Goal: Task Accomplishment & Management: Complete application form

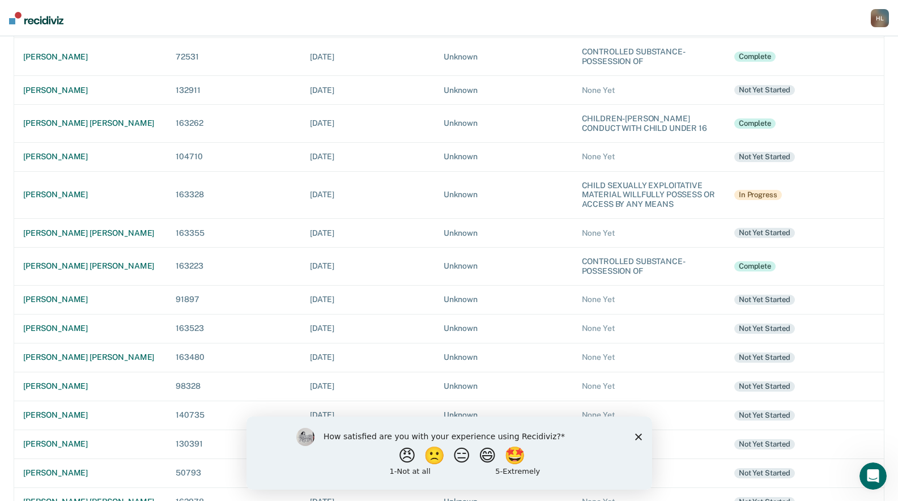
scroll to position [170, 0]
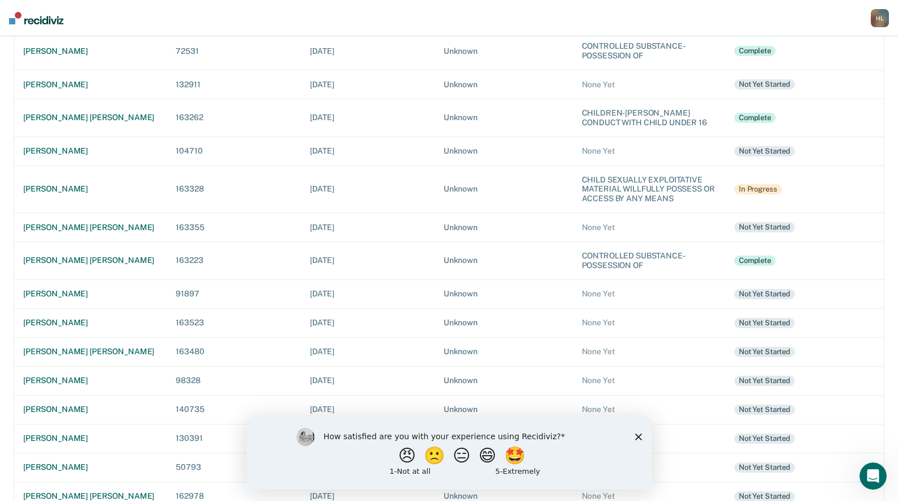
click at [769, 294] on div "Not yet started" at bounding box center [765, 294] width 61 height 10
click at [57, 291] on div "[PERSON_NAME]" at bounding box center [90, 294] width 134 height 10
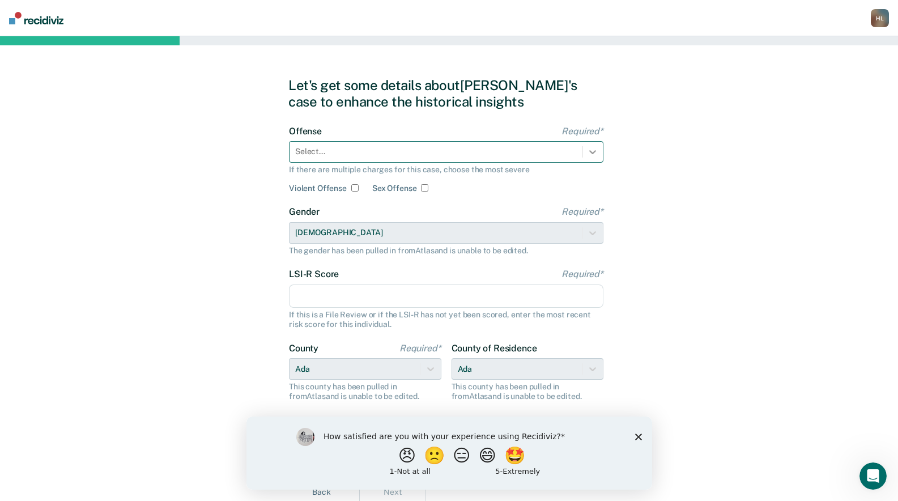
click at [595, 149] on icon at bounding box center [592, 151] width 11 height 11
click at [597, 156] on icon at bounding box center [592, 151] width 11 height 11
click at [589, 156] on icon at bounding box center [592, 151] width 11 height 11
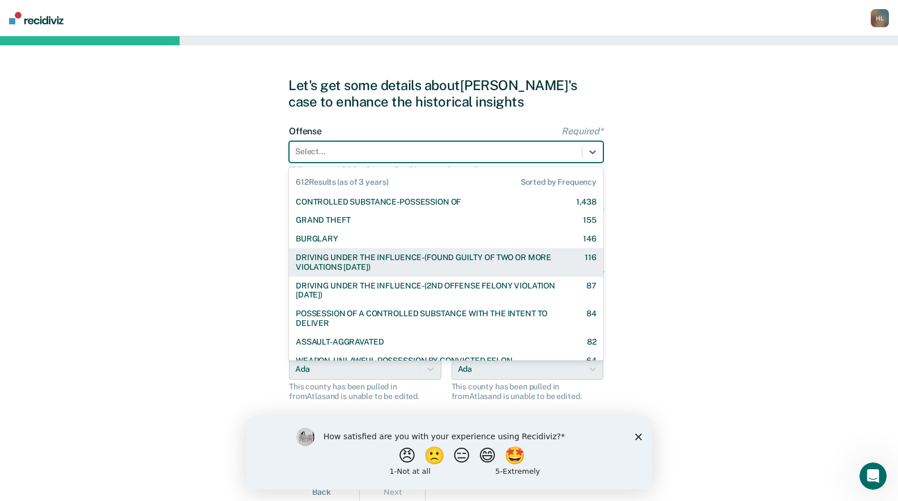
click at [531, 260] on div "DRIVING UNDER THE INFLUENCE-(FOUND GUILTY OF TWO OR MORE VIOLATIONS WITHIN 10 Y…" at bounding box center [430, 262] width 269 height 19
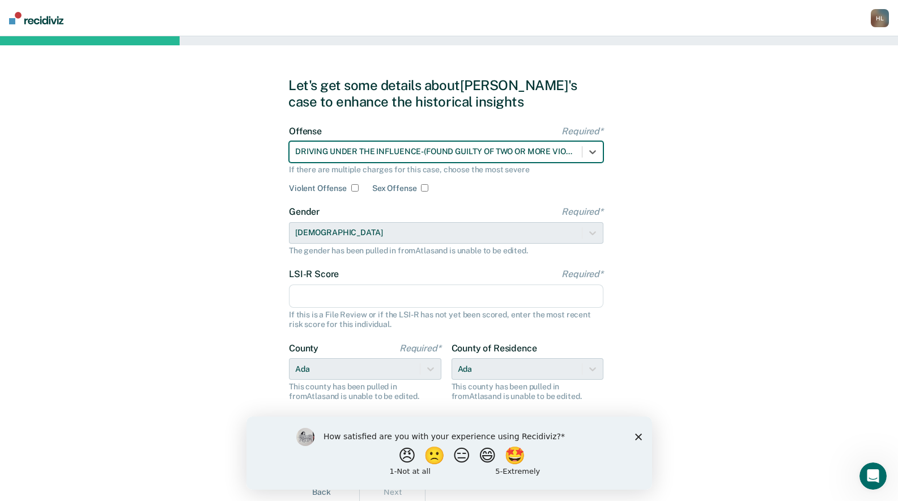
click at [409, 293] on input "LSI-R Score Required*" at bounding box center [446, 297] width 315 height 24
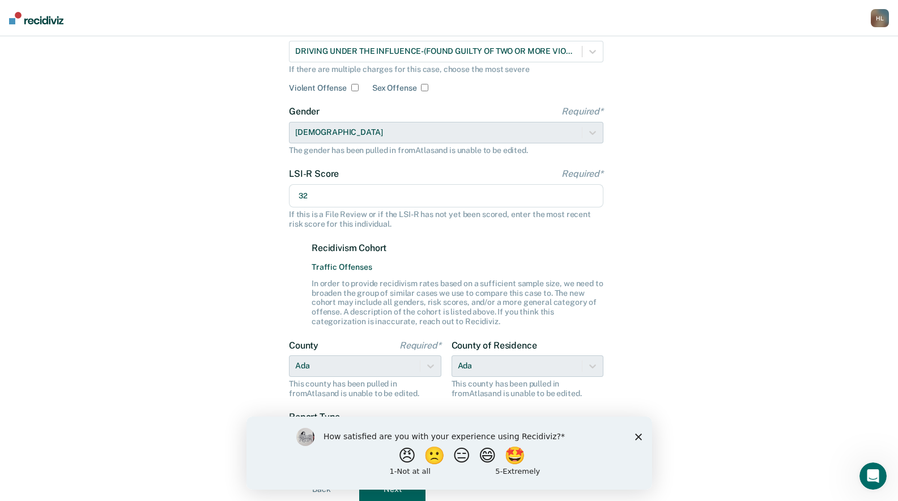
scroll to position [143, 0]
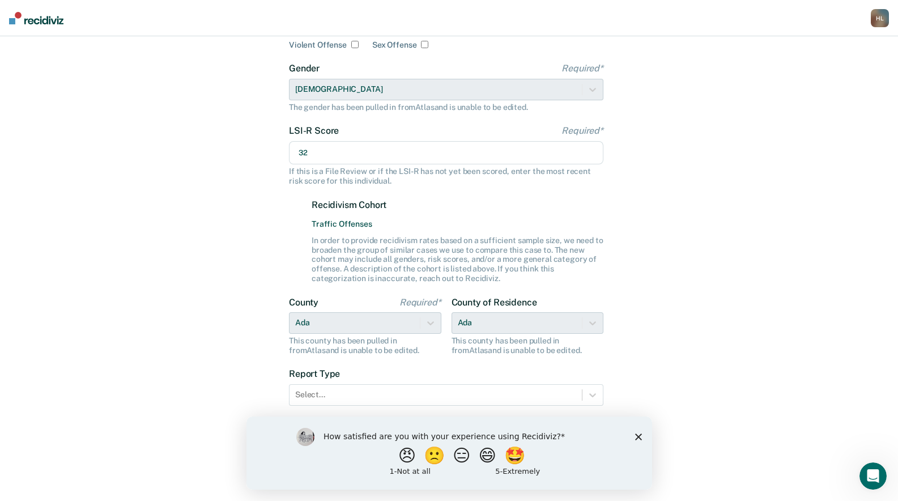
type input "32"
click at [720, 315] on div "Let's get some details about Brett's case to enhance the historical insights Of…" at bounding box center [449, 197] width 898 height 608
click at [638, 434] on icon "Close survey" at bounding box center [638, 436] width 7 height 7
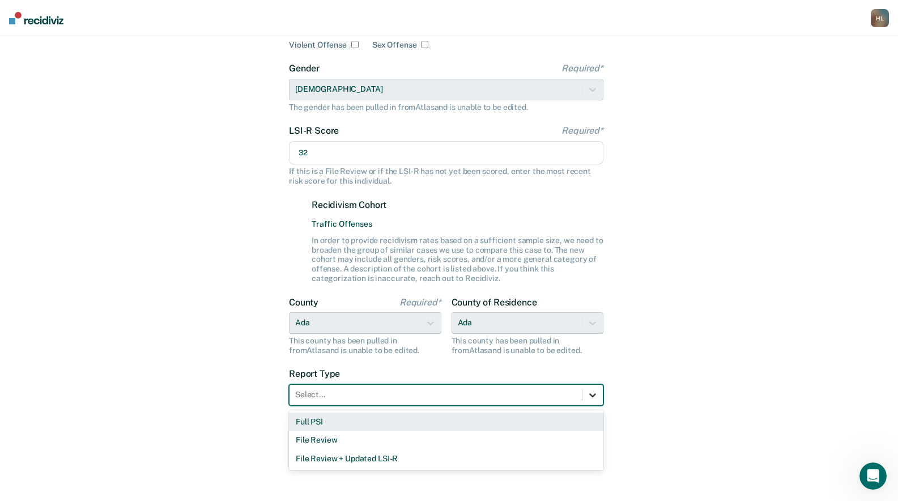
click at [593, 395] on icon at bounding box center [592, 394] width 11 height 11
click at [486, 421] on div "Full PSI" at bounding box center [446, 422] width 315 height 19
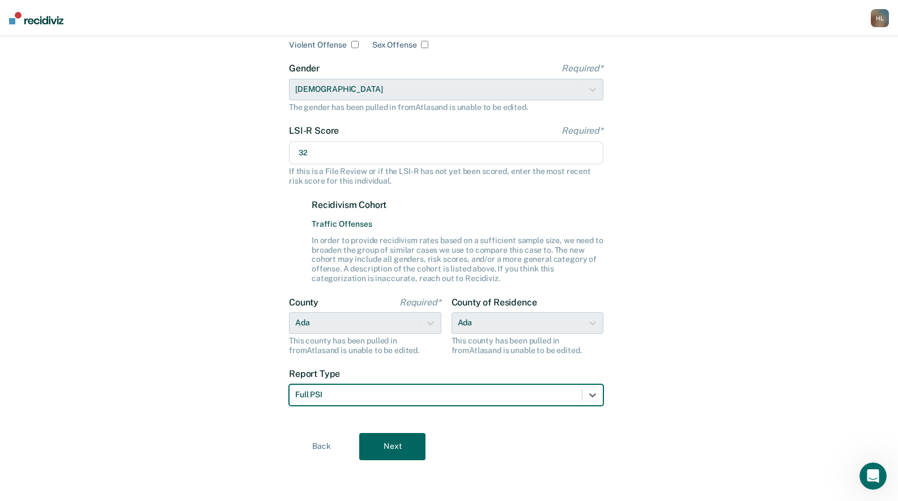
click at [397, 447] on button "Next" at bounding box center [392, 446] width 66 height 27
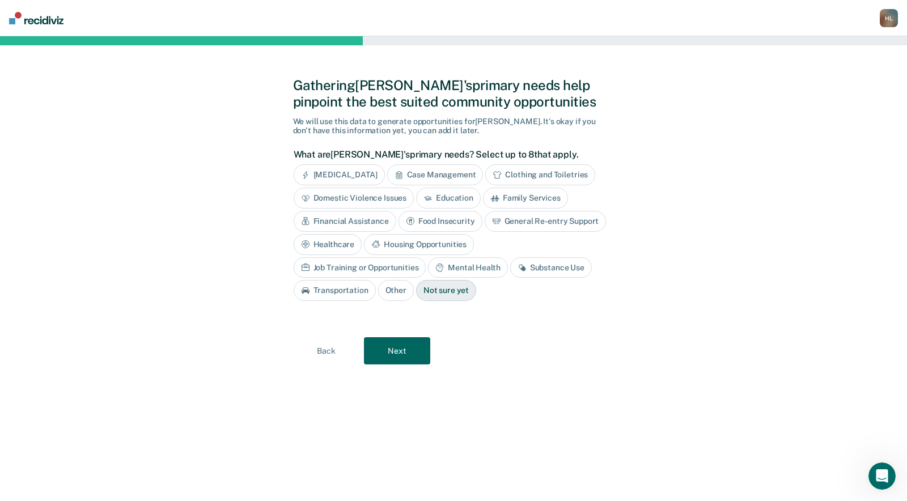
click at [355, 173] on div "Anger Management" at bounding box center [339, 174] width 91 height 21
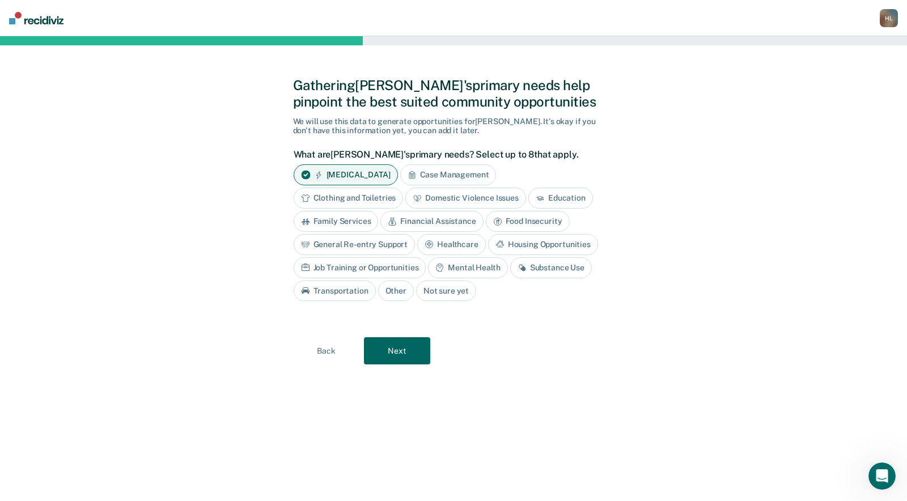
click at [469, 270] on div "Mental Health" at bounding box center [467, 267] width 79 height 21
click at [537, 262] on div "Substance Use" at bounding box center [564, 267] width 82 height 21
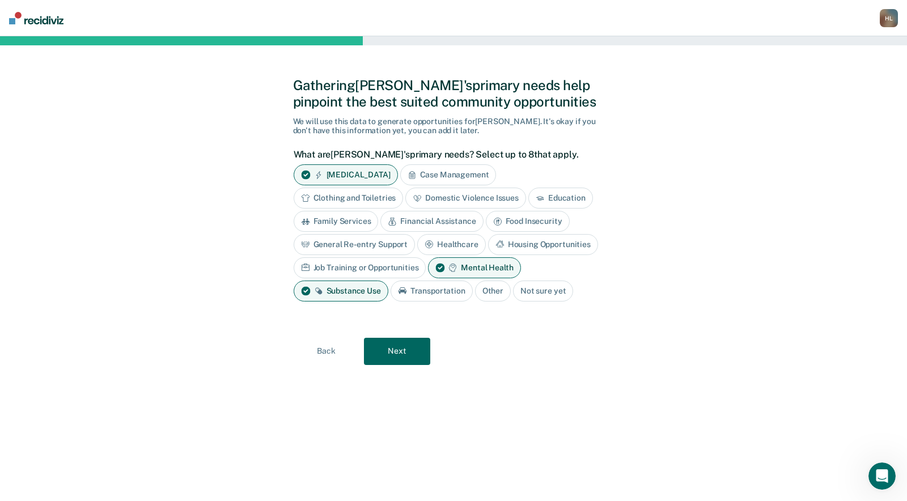
click at [408, 349] on button "Next" at bounding box center [397, 351] width 66 height 27
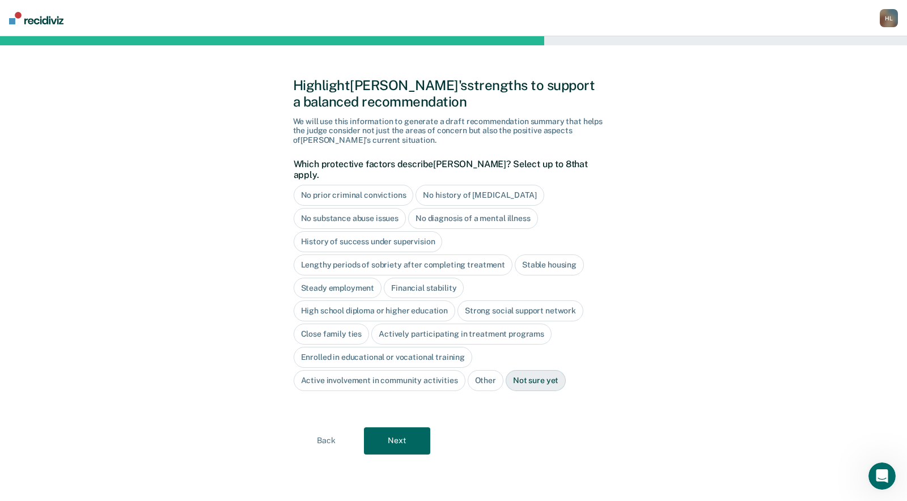
click at [550, 370] on div "Not sure yet" at bounding box center [536, 380] width 60 height 21
click at [423, 433] on button "Next" at bounding box center [397, 440] width 66 height 27
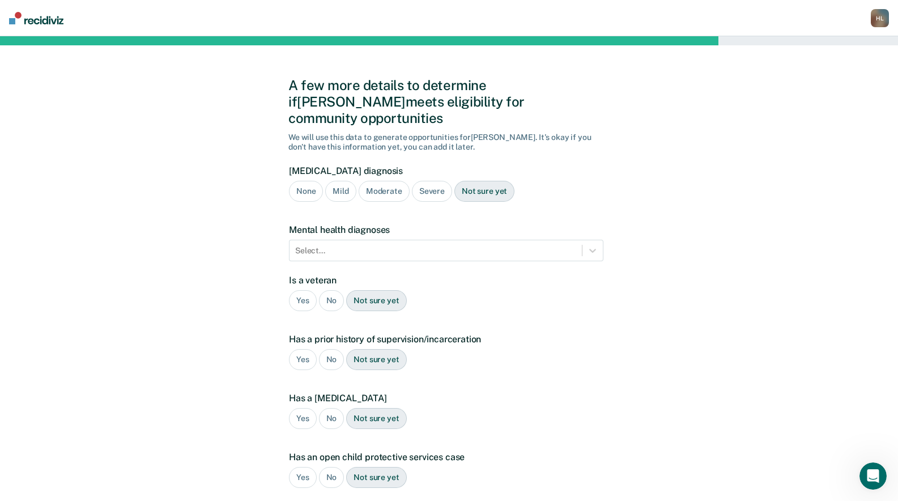
click at [493, 181] on div "Not sure yet" at bounding box center [485, 191] width 60 height 21
click at [599, 240] on div at bounding box center [593, 250] width 20 height 20
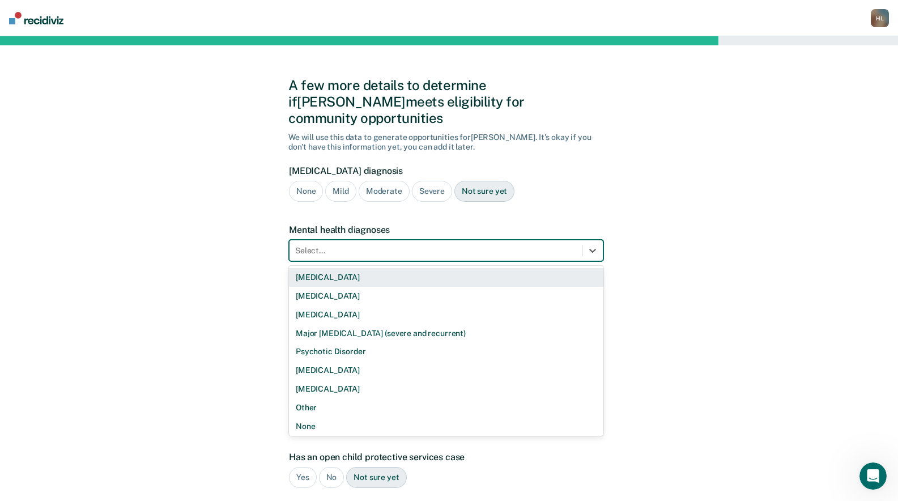
click at [464, 268] on div "Bipolar Disorder" at bounding box center [446, 277] width 315 height 19
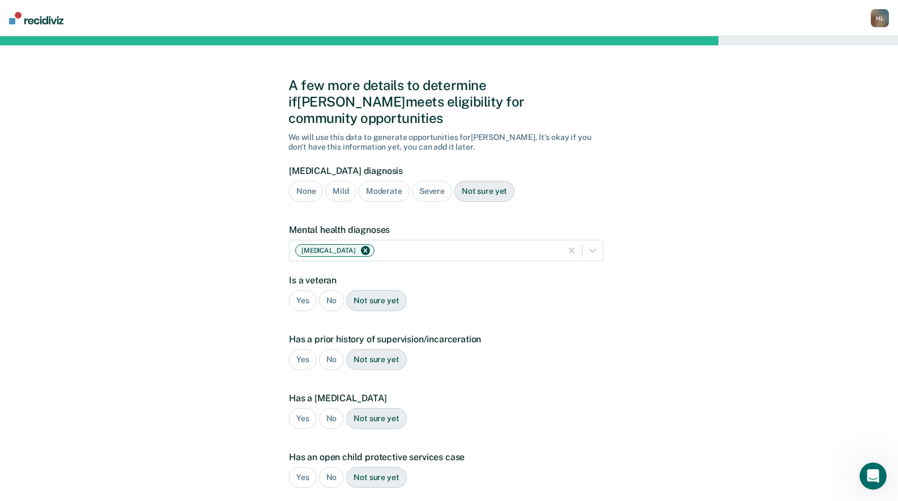
click at [334, 290] on div "No" at bounding box center [332, 300] width 26 height 21
click at [302, 349] on div "Yes" at bounding box center [303, 359] width 28 height 21
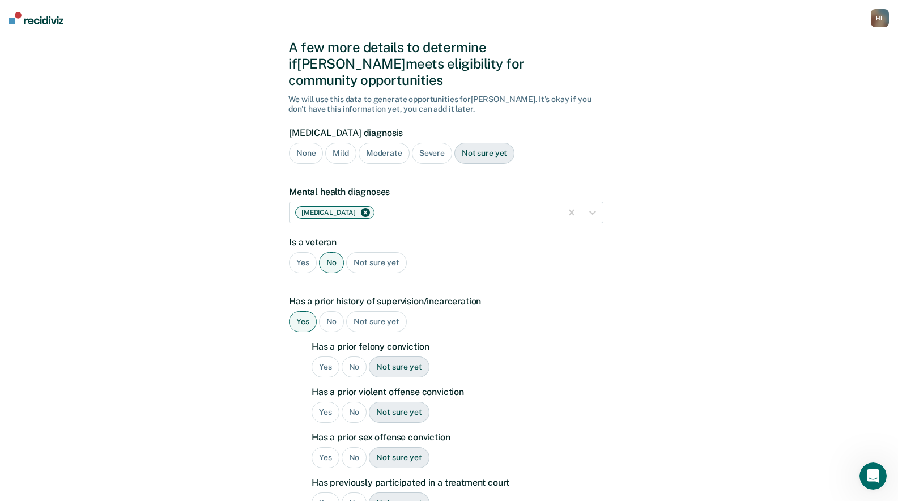
click at [329, 357] on div "Yes" at bounding box center [326, 367] width 28 height 21
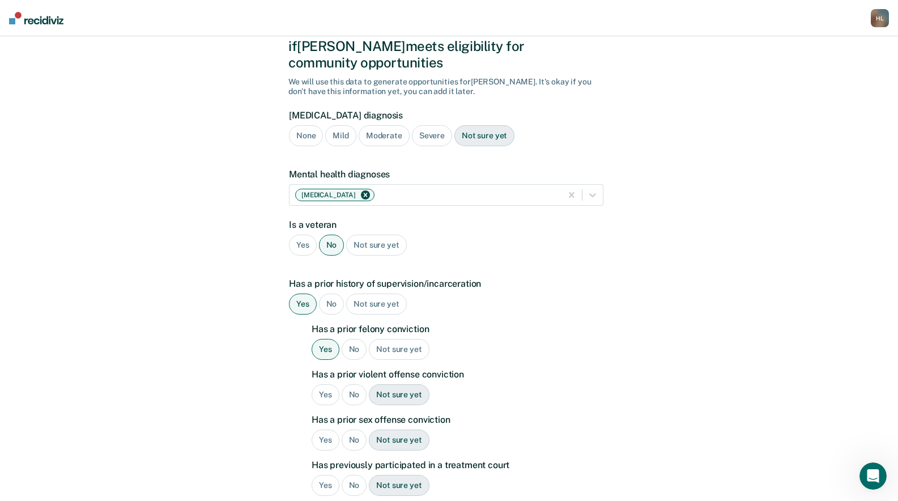
scroll to position [95, 0]
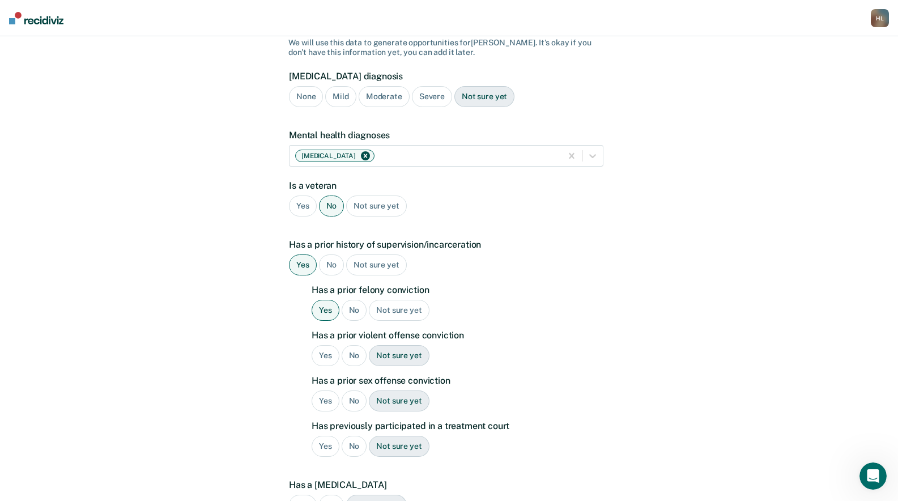
click at [329, 345] on div "Yes" at bounding box center [326, 355] width 28 height 21
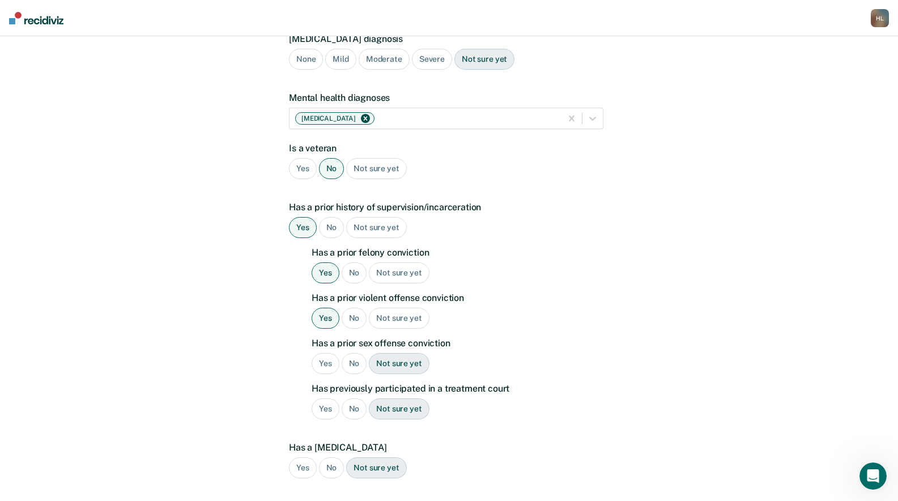
click at [357, 353] on div "No" at bounding box center [355, 363] width 26 height 21
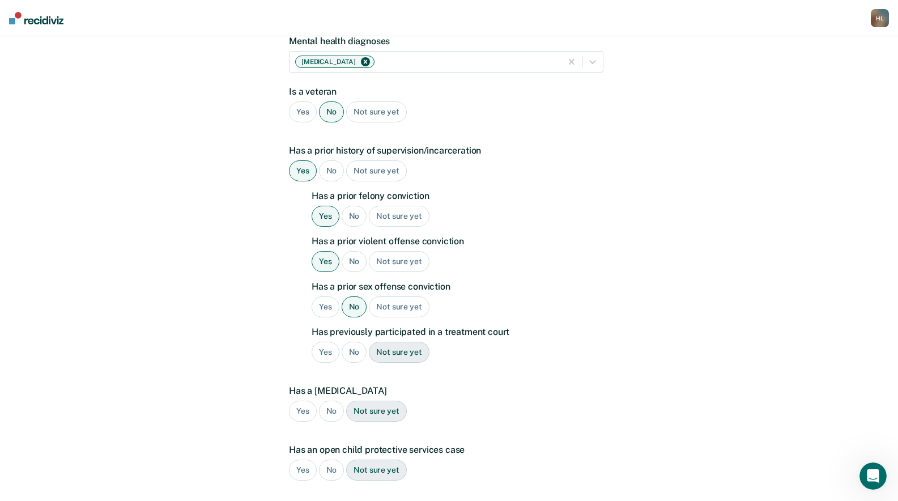
click at [351, 342] on div "No" at bounding box center [355, 352] width 26 height 21
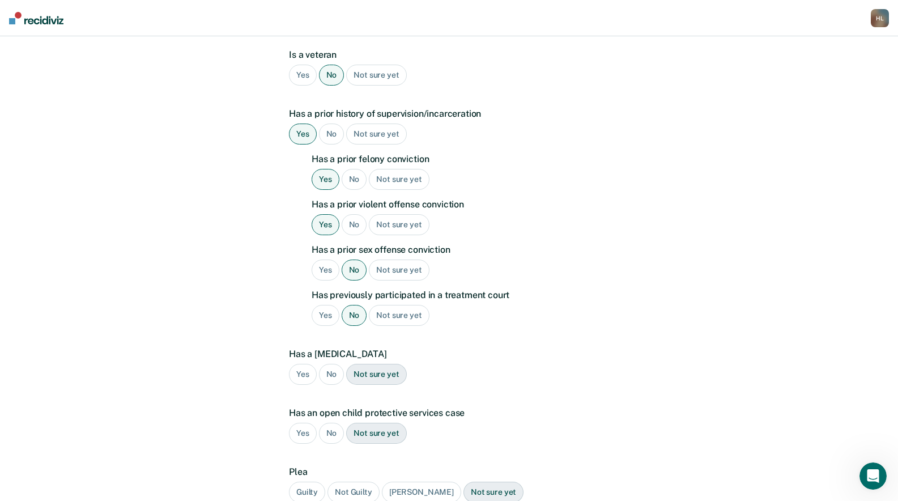
scroll to position [227, 0]
click at [294, 363] on div "Yes" at bounding box center [303, 373] width 28 height 21
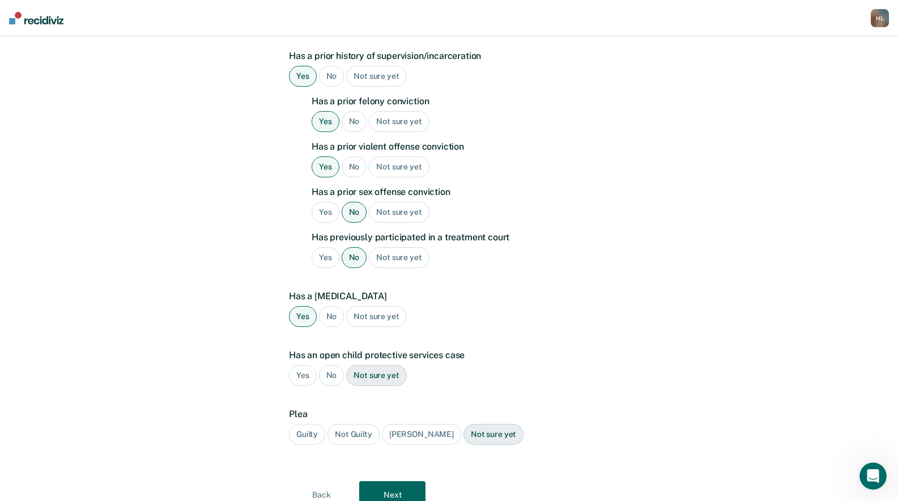
click at [333, 365] on div "No" at bounding box center [332, 375] width 26 height 21
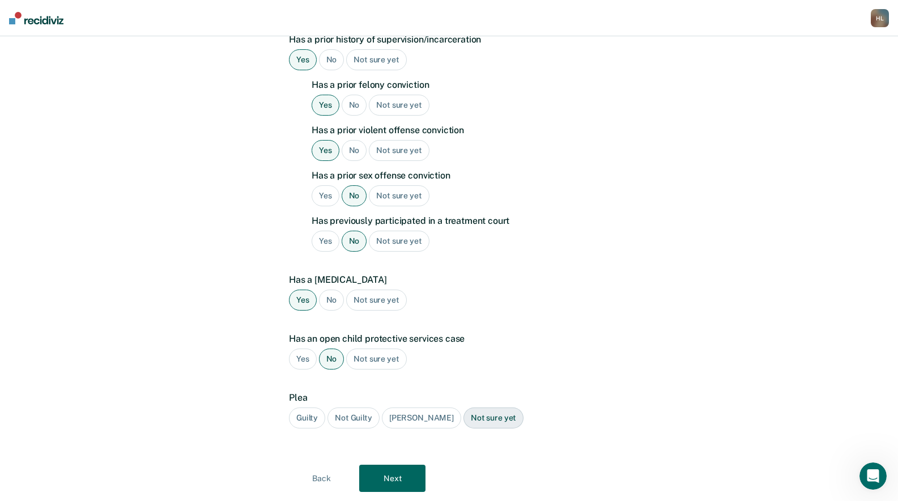
scroll to position [315, 0]
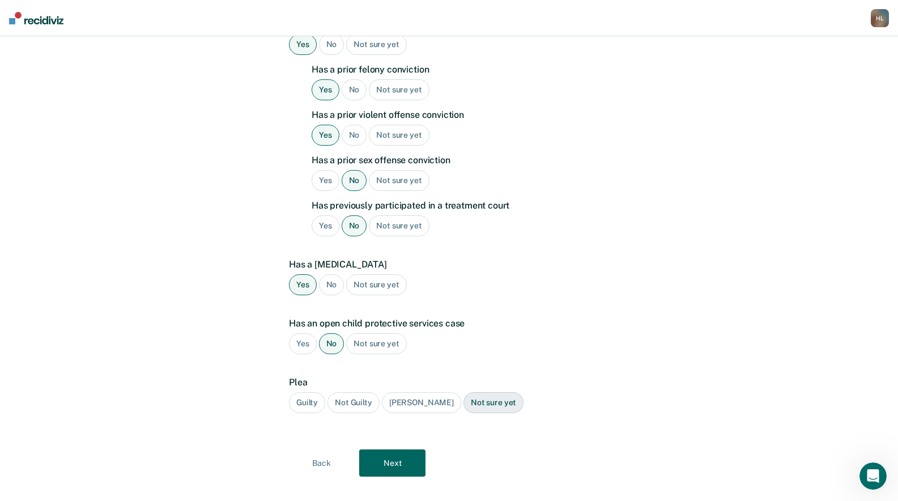
click at [309, 392] on div "Guilty" at bounding box center [307, 402] width 36 height 21
click at [407, 450] on button "Next" at bounding box center [392, 463] width 66 height 27
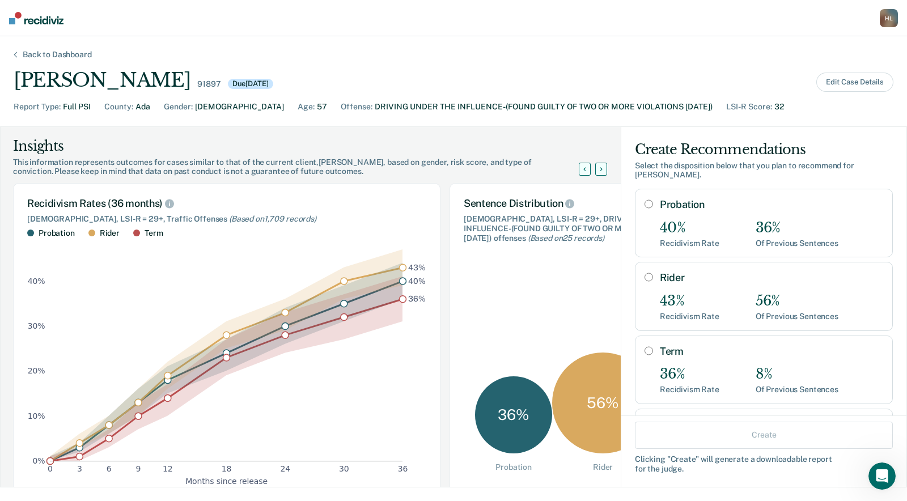
scroll to position [42, 0]
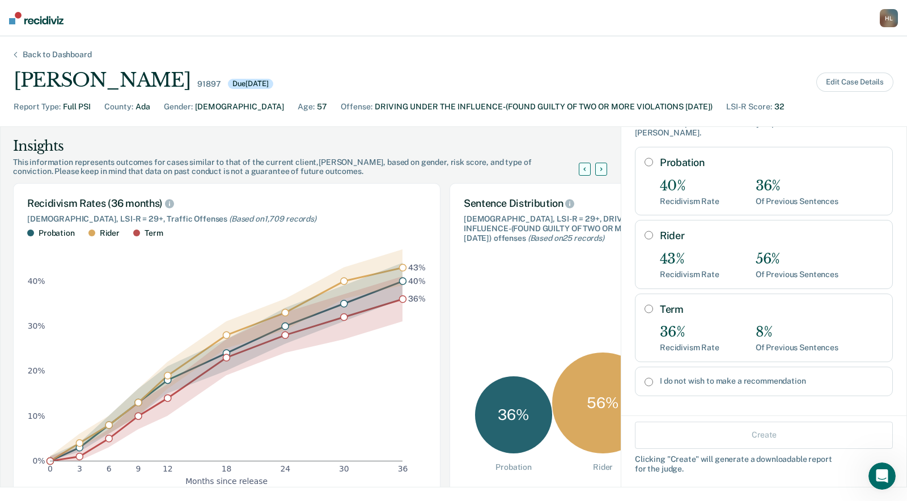
click at [645, 304] on input "Term" at bounding box center [649, 308] width 9 height 9
radio input "true"
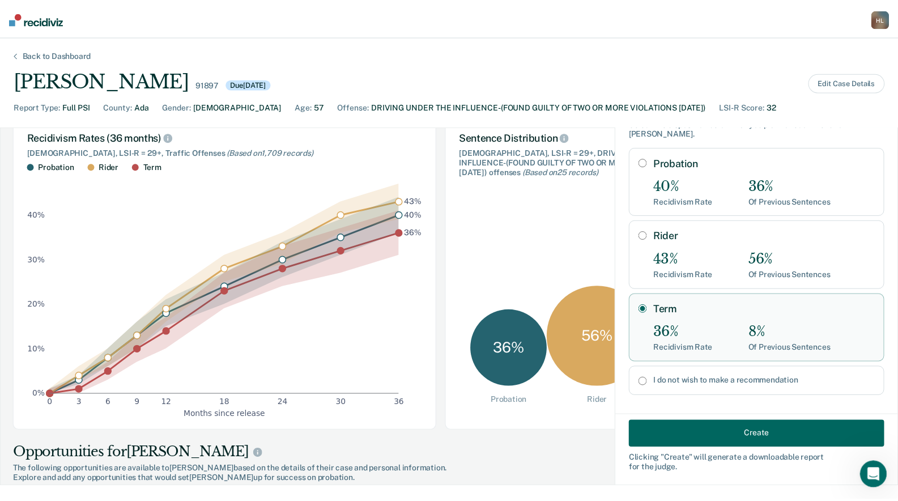
scroll to position [75, 0]
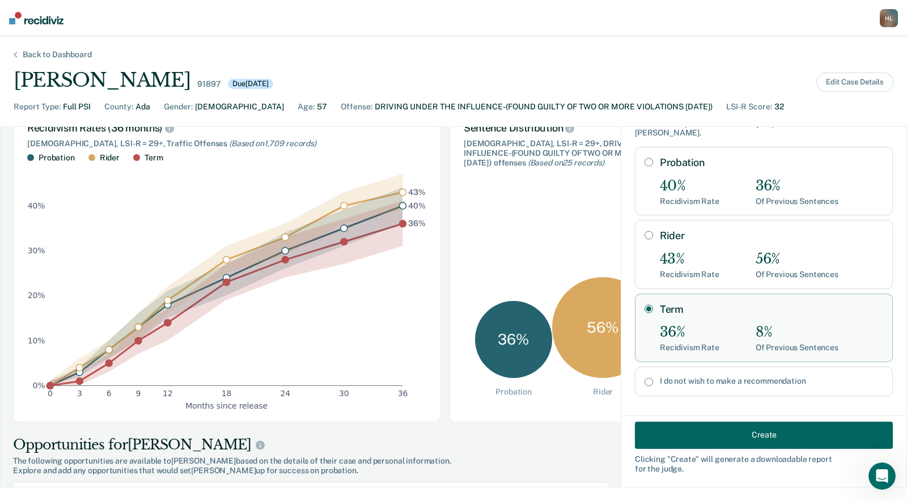
click at [778, 434] on button "Create" at bounding box center [764, 434] width 258 height 27
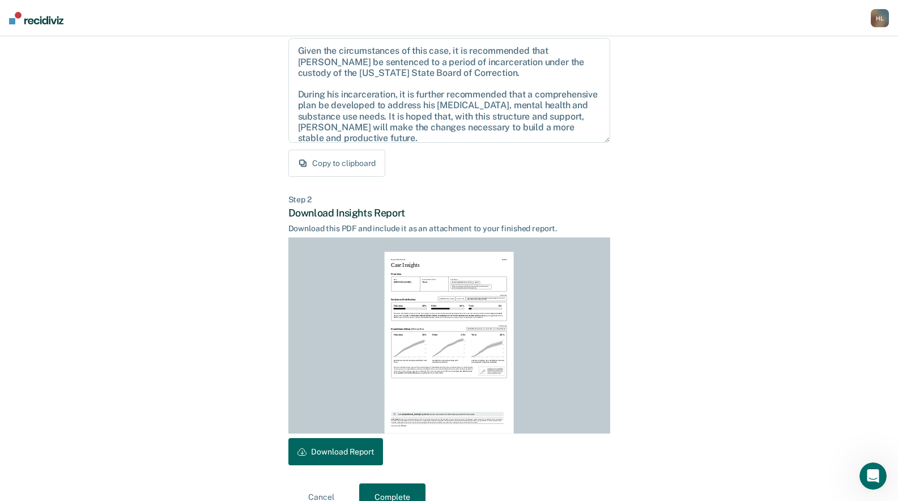
scroll to position [145, 0]
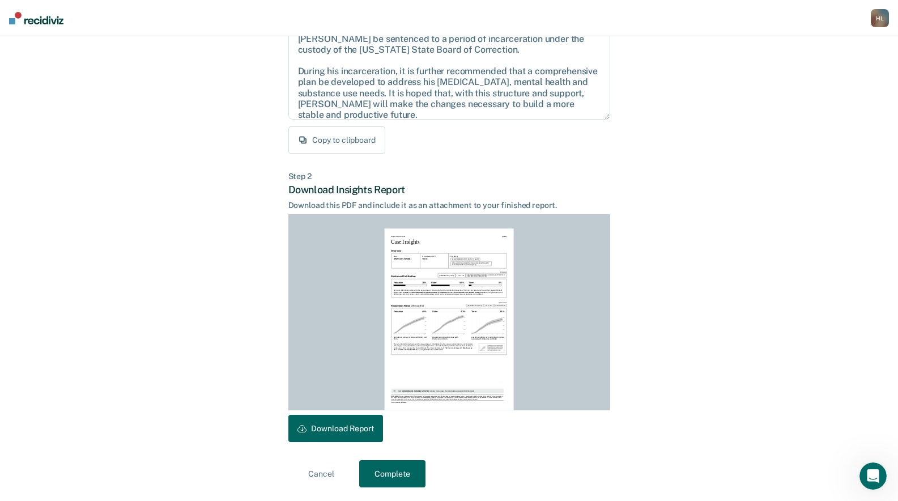
click at [362, 419] on button "Download Report" at bounding box center [336, 428] width 95 height 27
click at [378, 479] on button "Complete" at bounding box center [392, 473] width 66 height 27
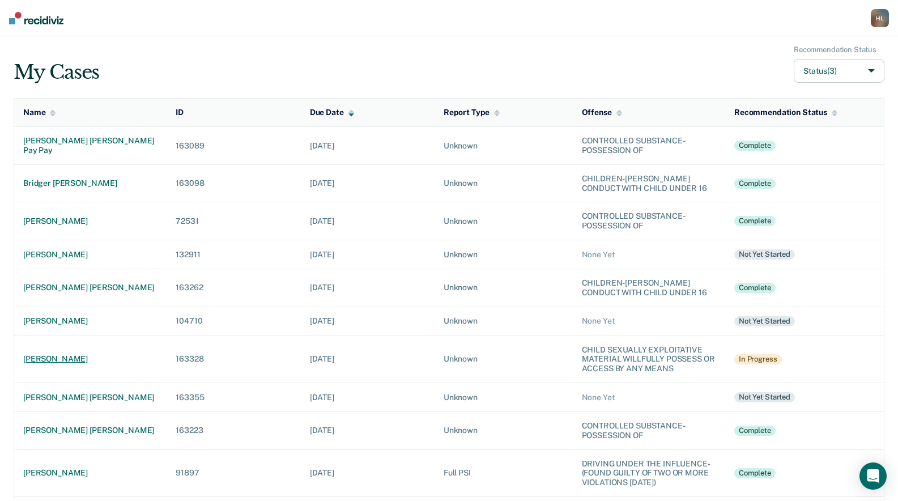
click at [95, 356] on div "joseph preston bingham" at bounding box center [90, 359] width 134 height 10
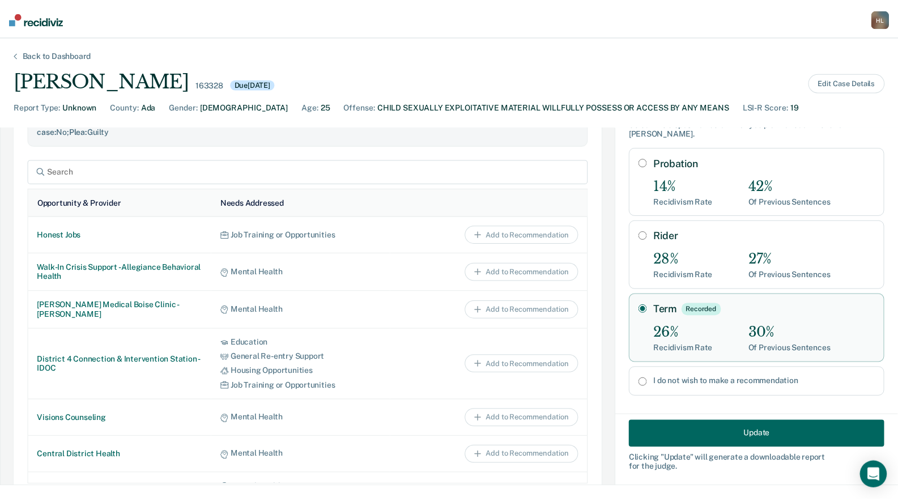
scroll to position [491, 0]
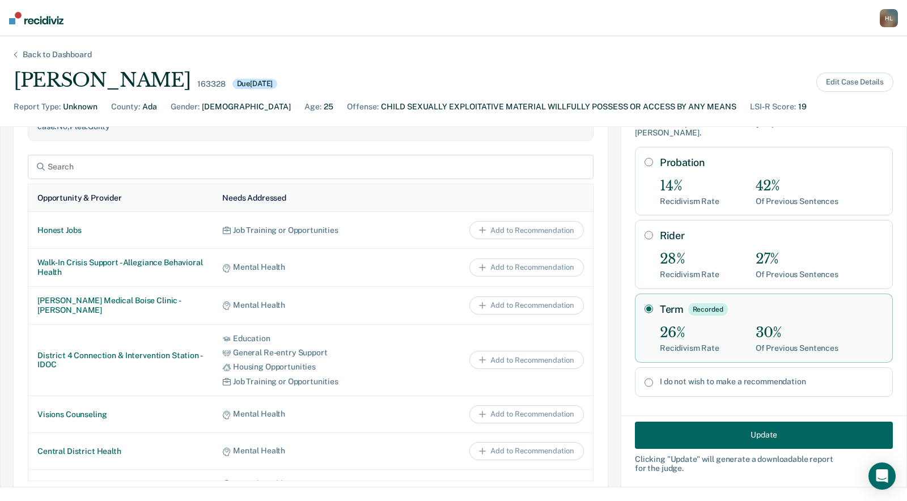
click at [762, 433] on button "Update" at bounding box center [764, 434] width 258 height 27
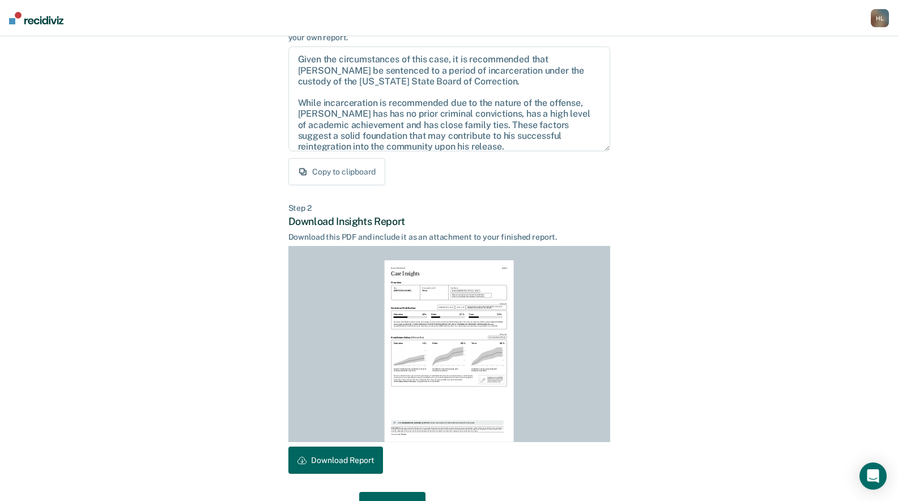
scroll to position [145, 0]
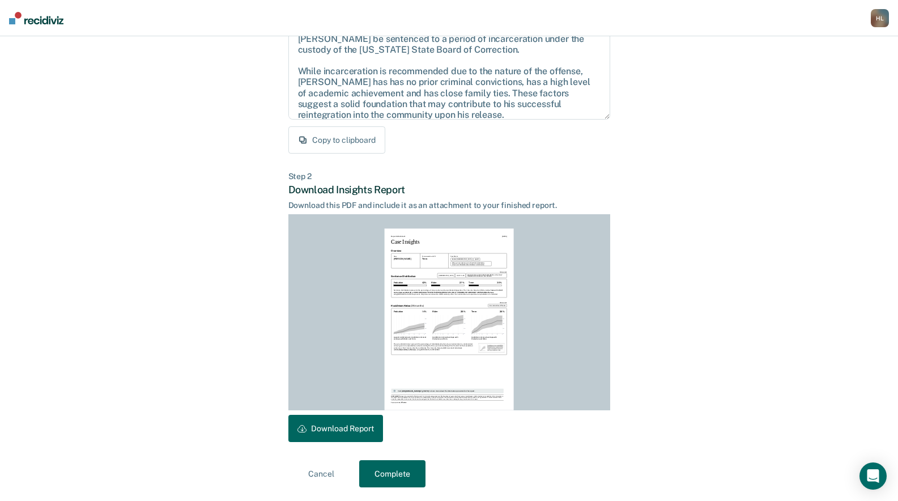
click at [393, 467] on button "Complete" at bounding box center [392, 473] width 66 height 27
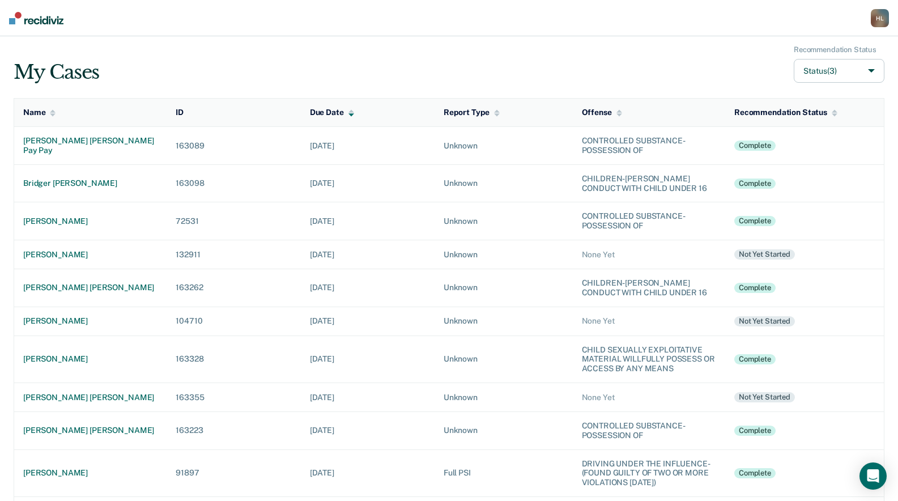
click at [829, 15] on nav "Hilde, Lisa H L Profile Go to PSI Case Dashboard Log Out" at bounding box center [449, 18] width 898 height 36
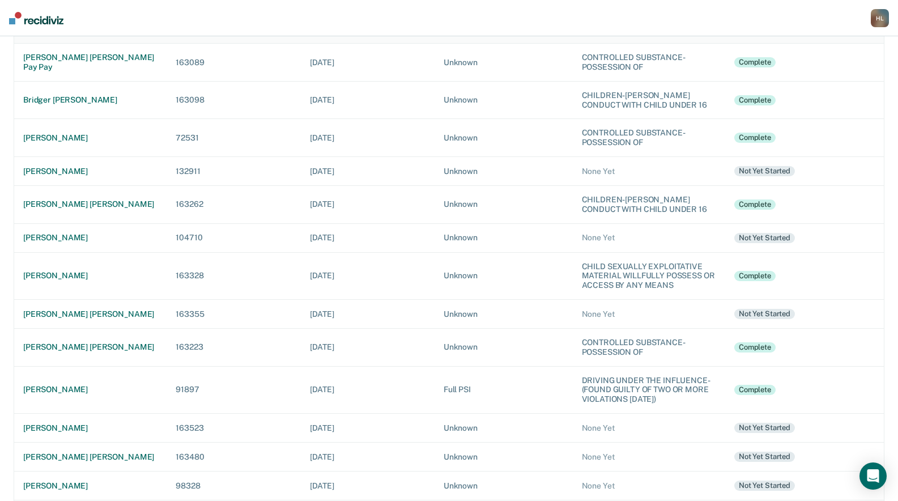
scroll to position [95, 0]
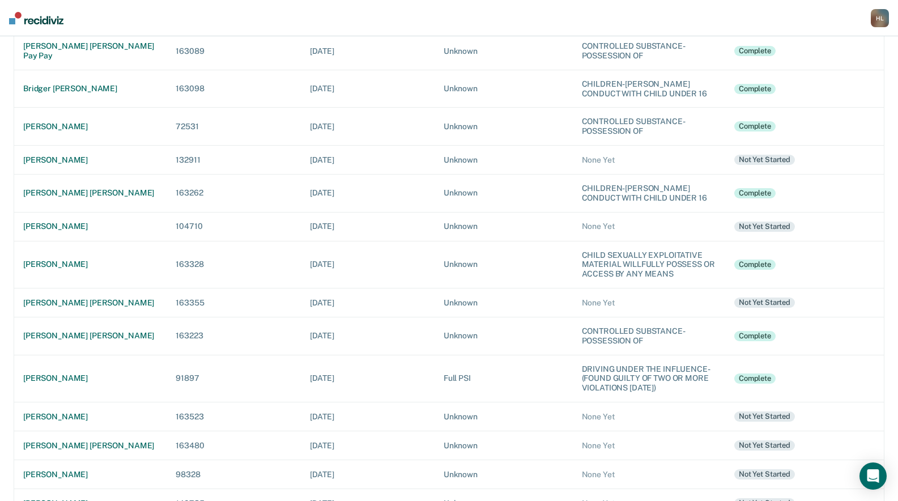
click at [871, 18] on nav "Hilde, Lisa H L Profile Go to PSI Case Dashboard Log Out" at bounding box center [449, 18] width 898 height 36
click at [874, 17] on div "H L" at bounding box center [880, 18] width 18 height 18
click at [821, 73] on link "Log Out" at bounding box center [833, 74] width 95 height 10
